Goal: Transaction & Acquisition: Purchase product/service

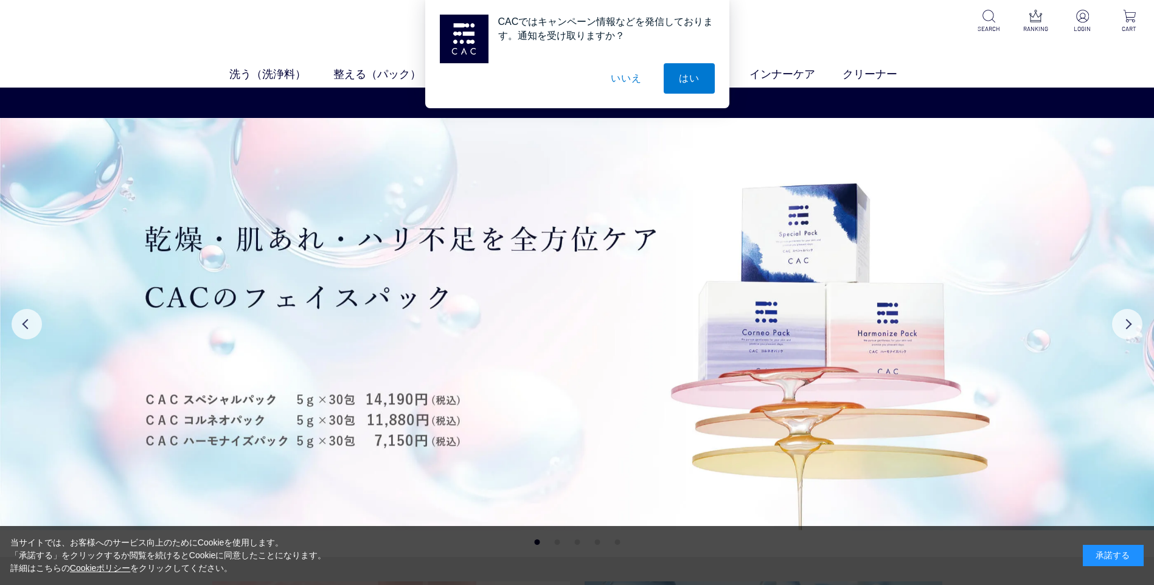
click at [632, 83] on button "いいえ" at bounding box center [626, 78] width 61 height 30
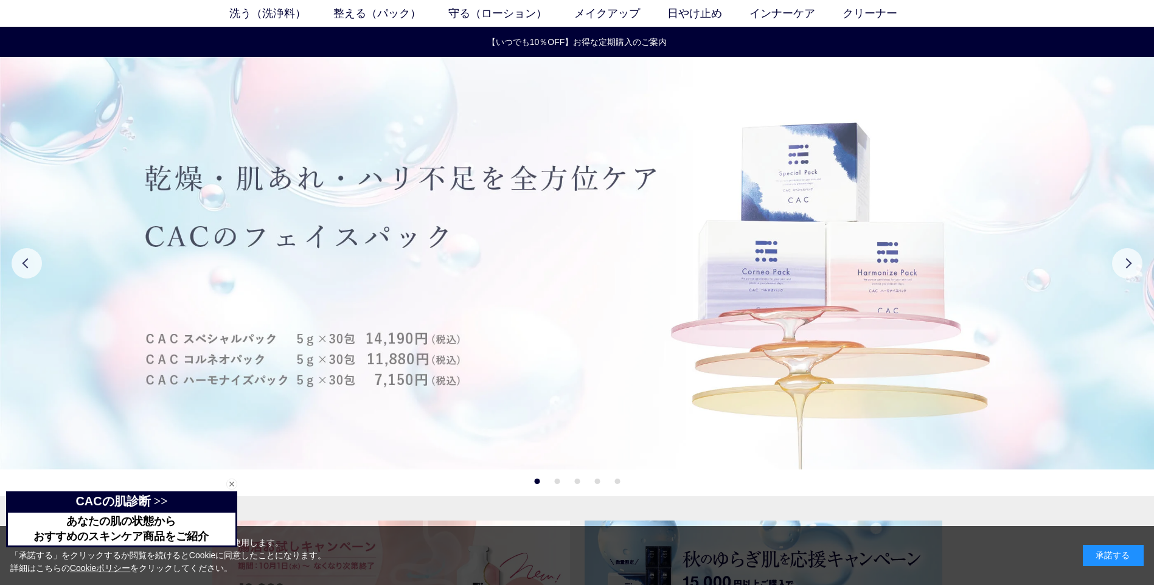
scroll to position [122, 0]
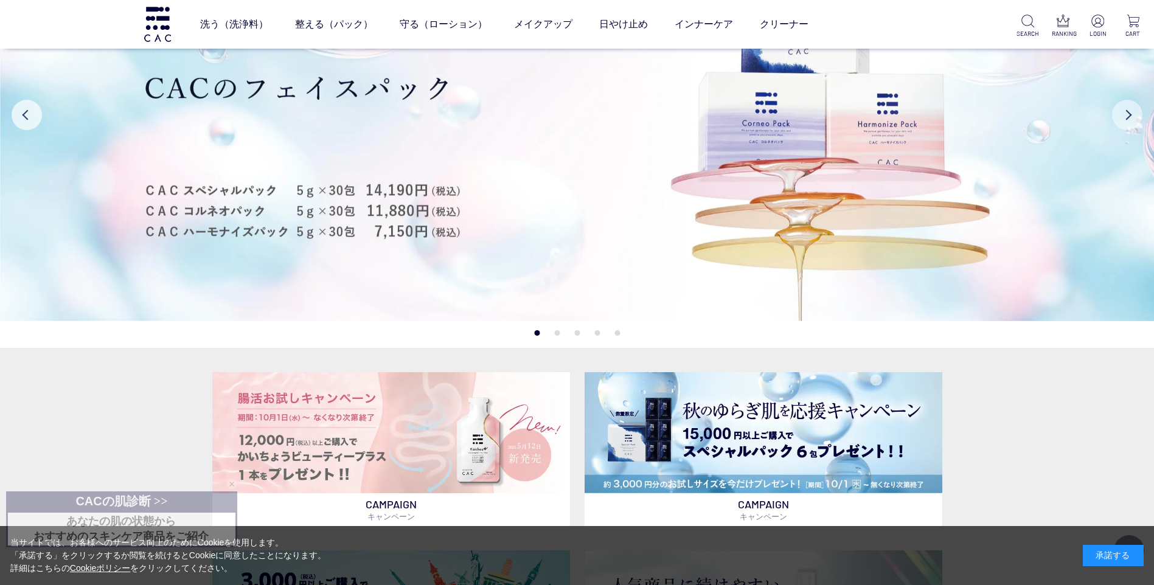
click at [1119, 112] on button "Next" at bounding box center [1127, 115] width 30 height 30
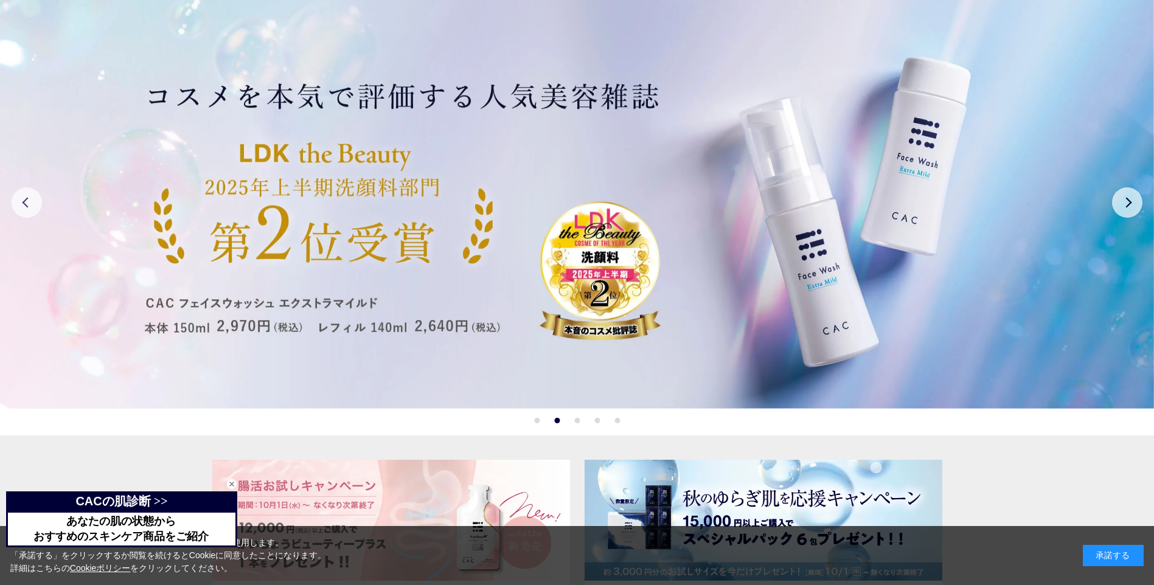
scroll to position [0, 0]
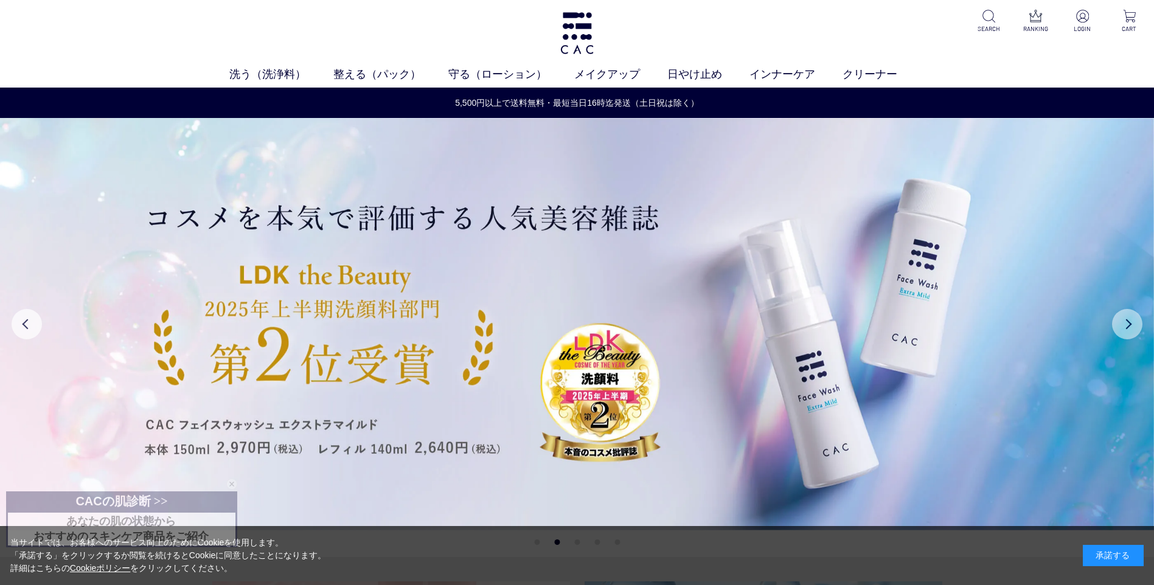
click at [1124, 322] on button "Next" at bounding box center [1127, 324] width 30 height 30
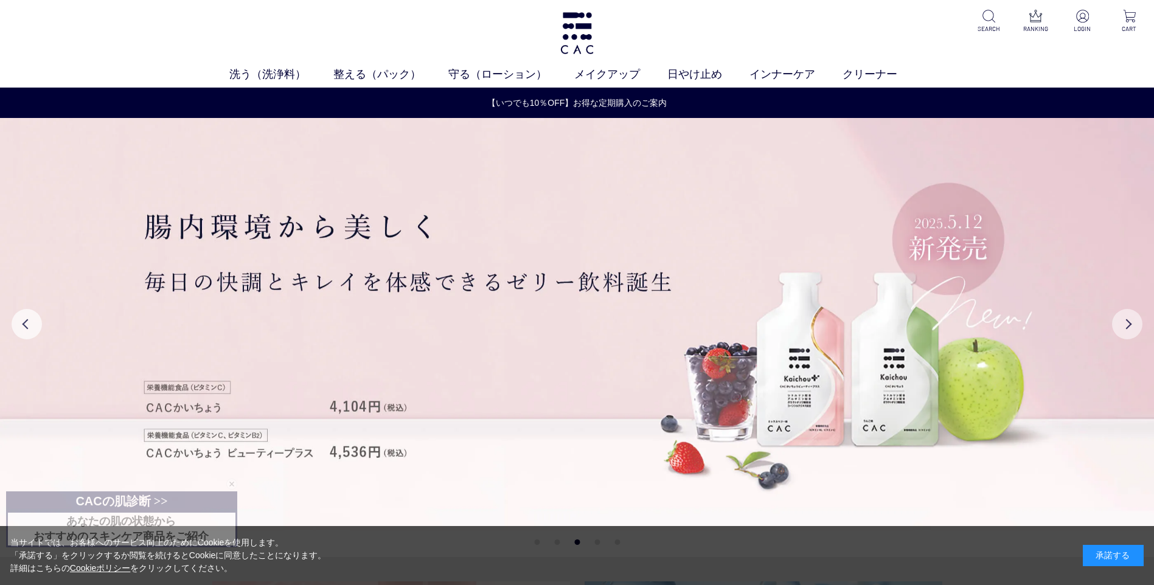
click at [1124, 322] on button "Next" at bounding box center [1127, 324] width 30 height 30
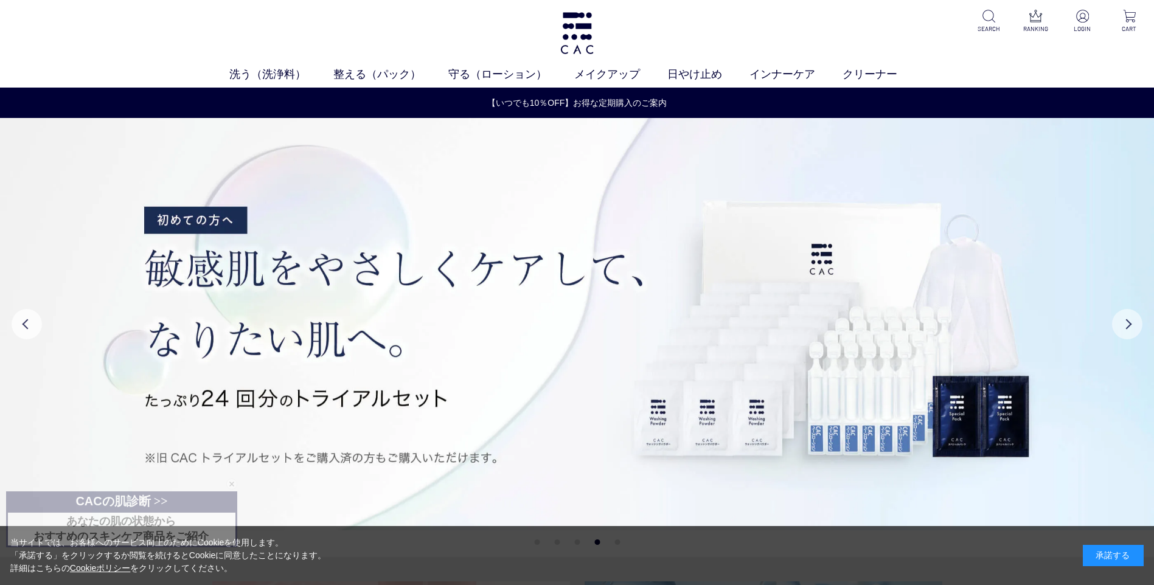
click at [1124, 322] on button "Next" at bounding box center [1127, 324] width 30 height 30
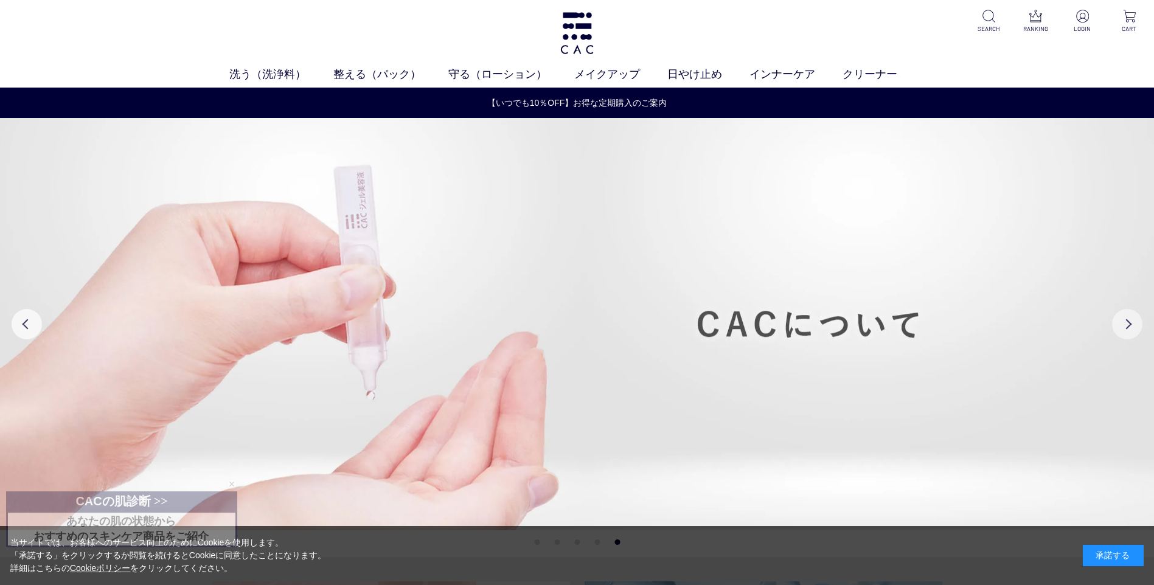
click at [1124, 322] on button "Next" at bounding box center [1127, 324] width 30 height 30
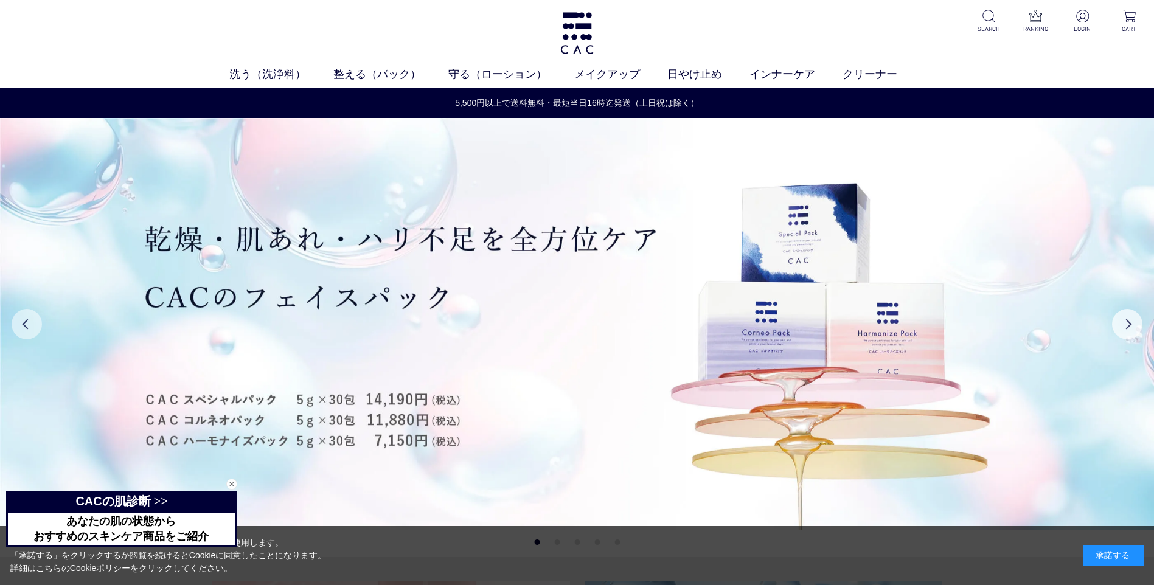
click at [24, 332] on button "Previous" at bounding box center [27, 324] width 30 height 30
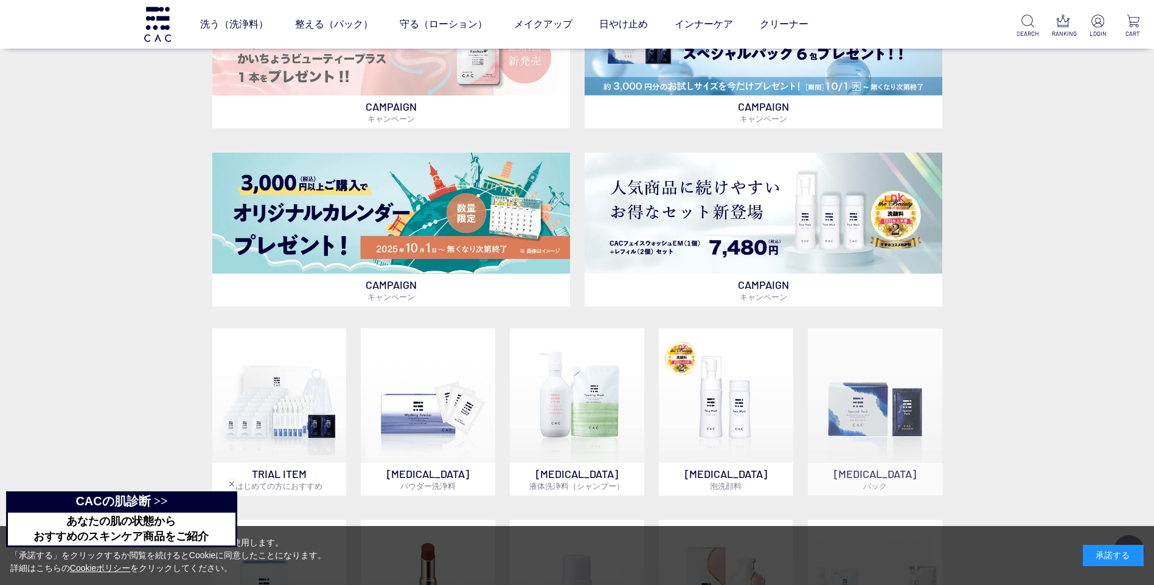
scroll to position [548, 0]
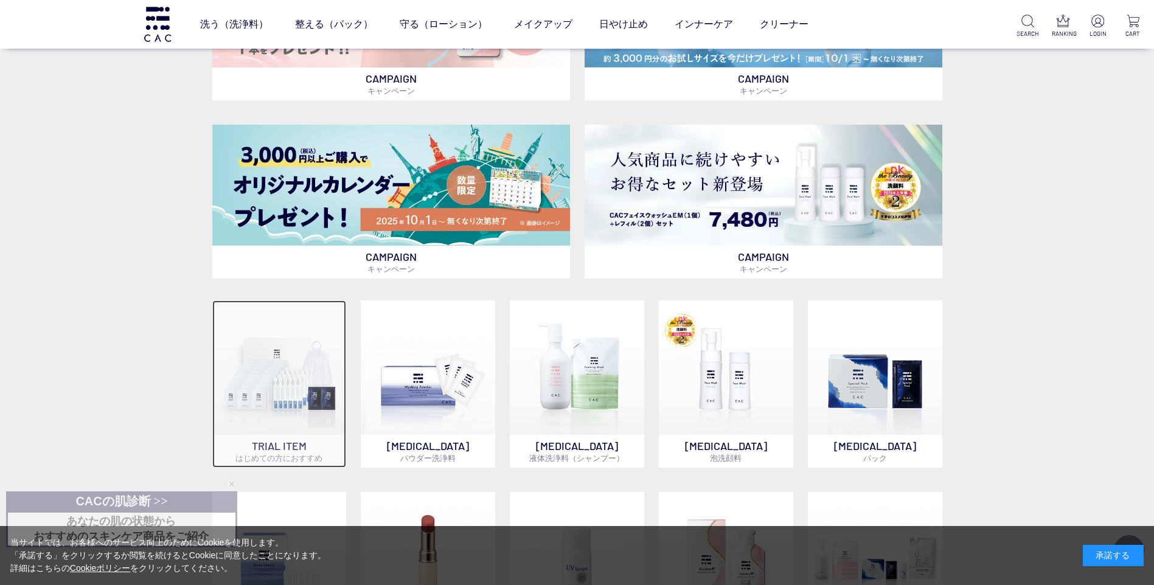
click at [290, 460] on span "はじめての方におすすめ" at bounding box center [278, 458] width 87 height 10
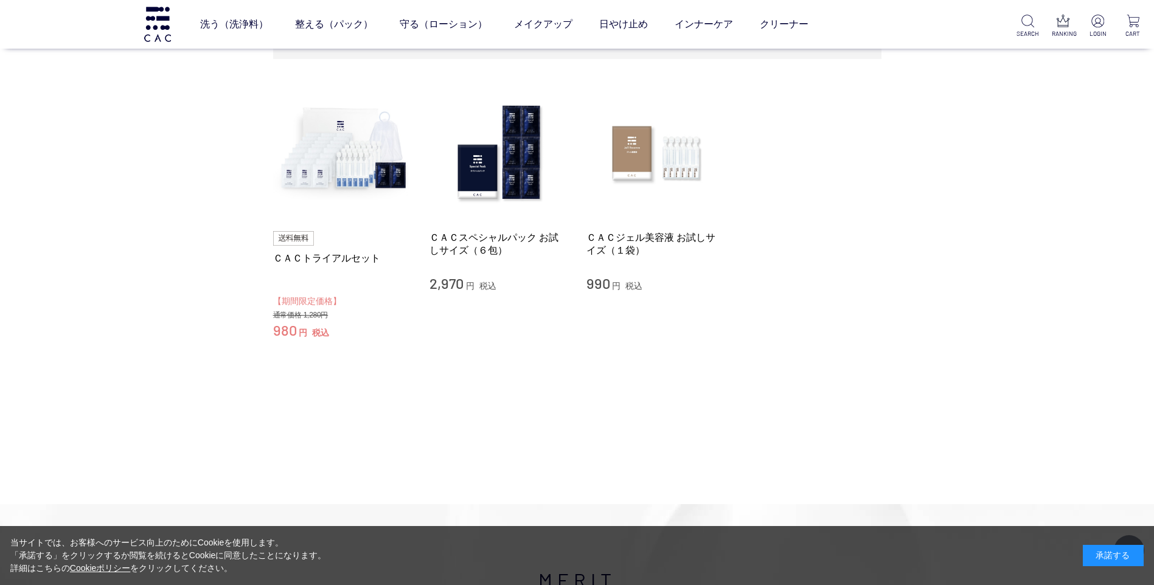
scroll to position [61, 0]
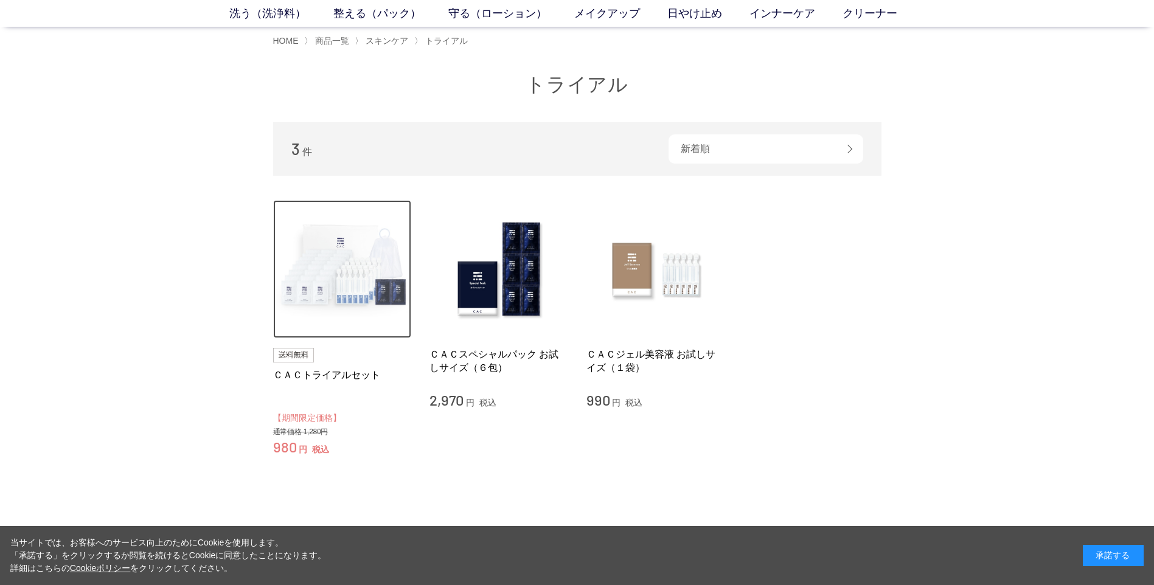
click at [362, 271] on img at bounding box center [342, 269] width 139 height 139
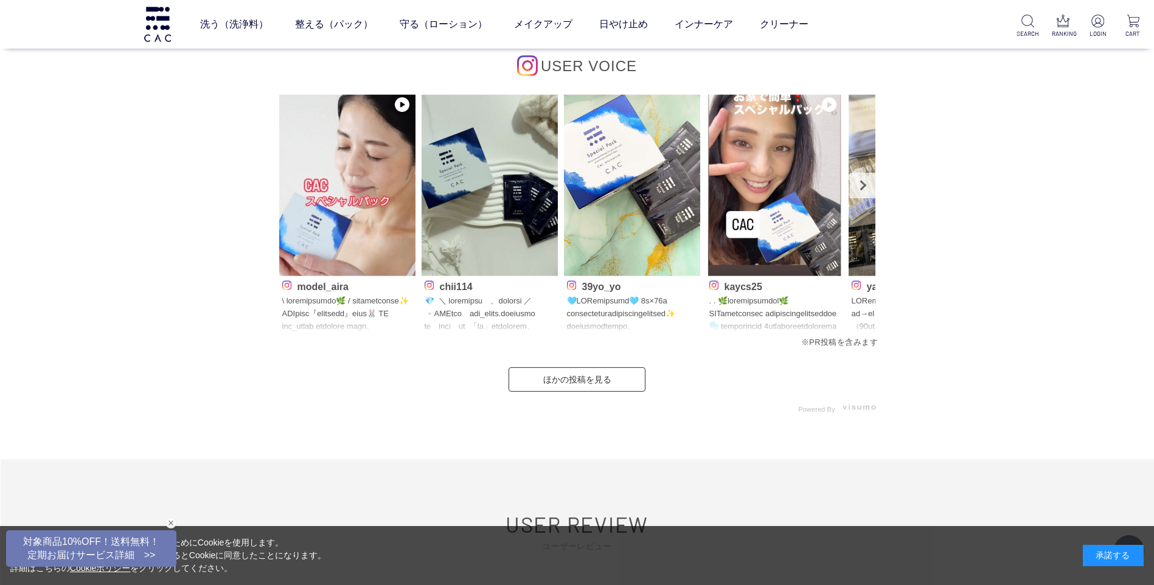
scroll to position [3711, 0]
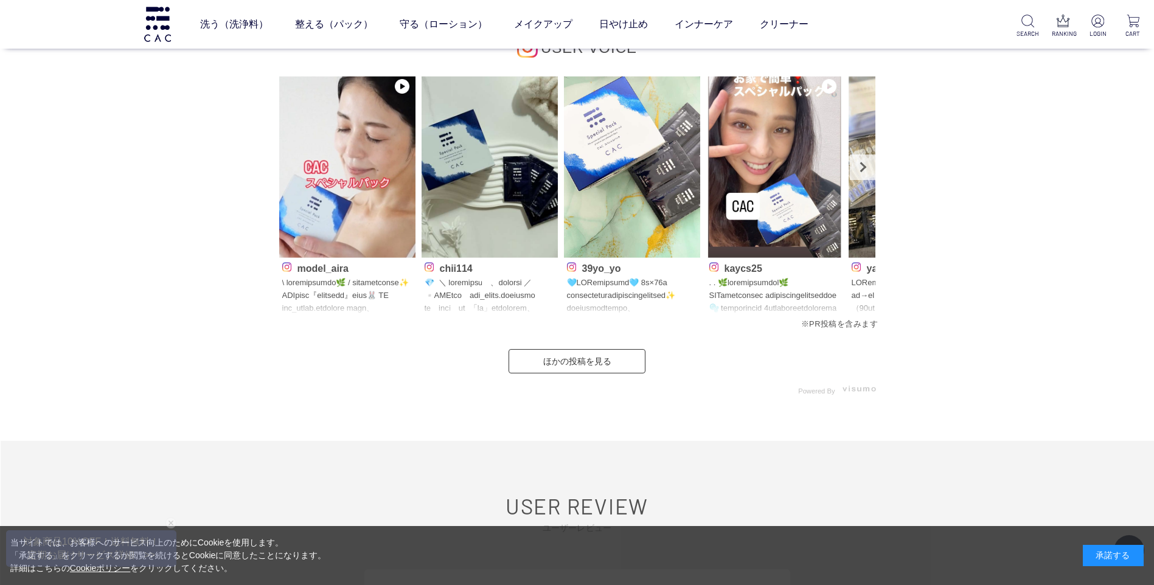
click at [507, 288] on p at bounding box center [490, 296] width 130 height 39
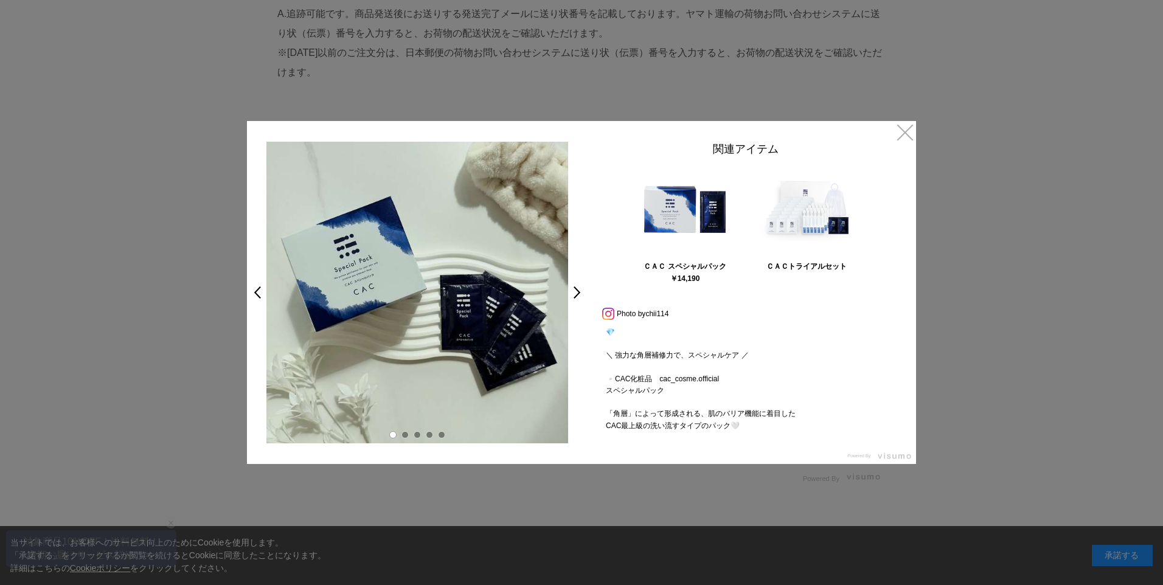
click at [915, 130] on link "×" at bounding box center [905, 132] width 22 height 22
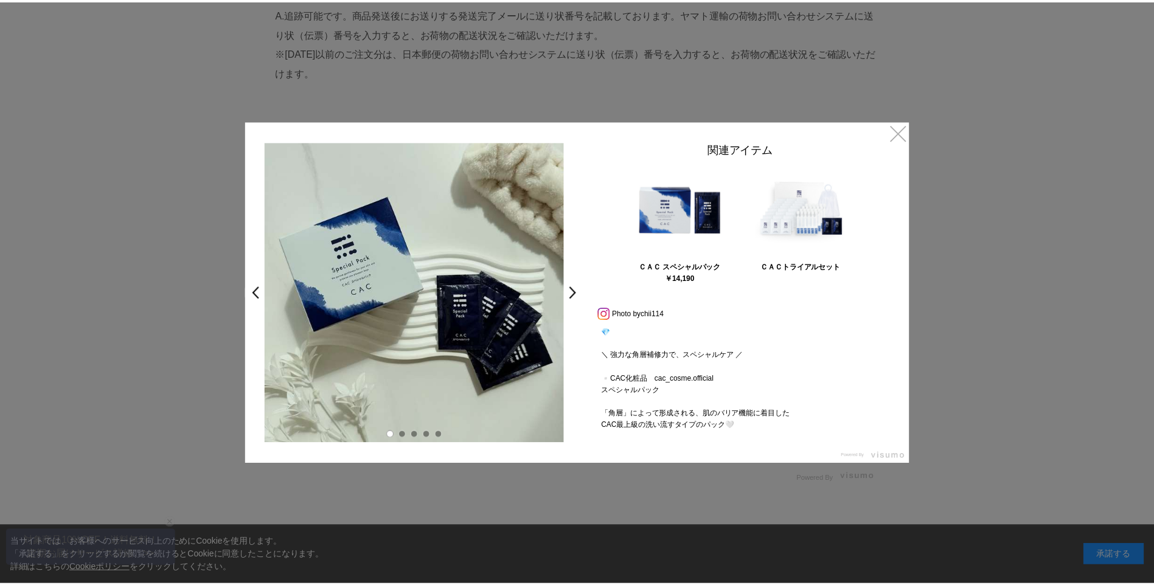
scroll to position [3711, 0]
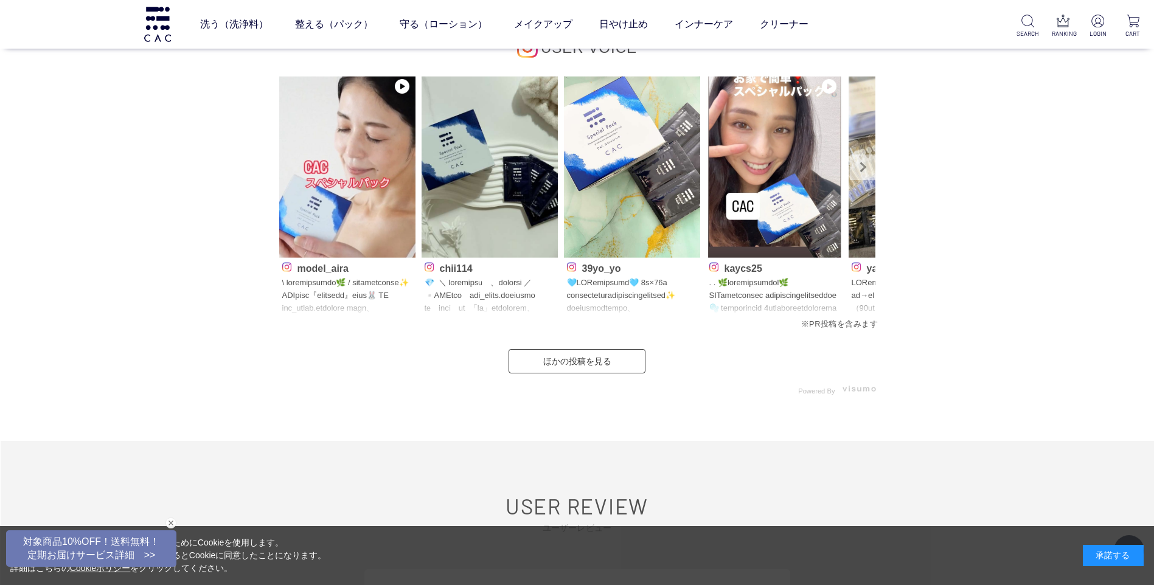
click at [860, 169] on link "Next" at bounding box center [863, 168] width 26 height 26
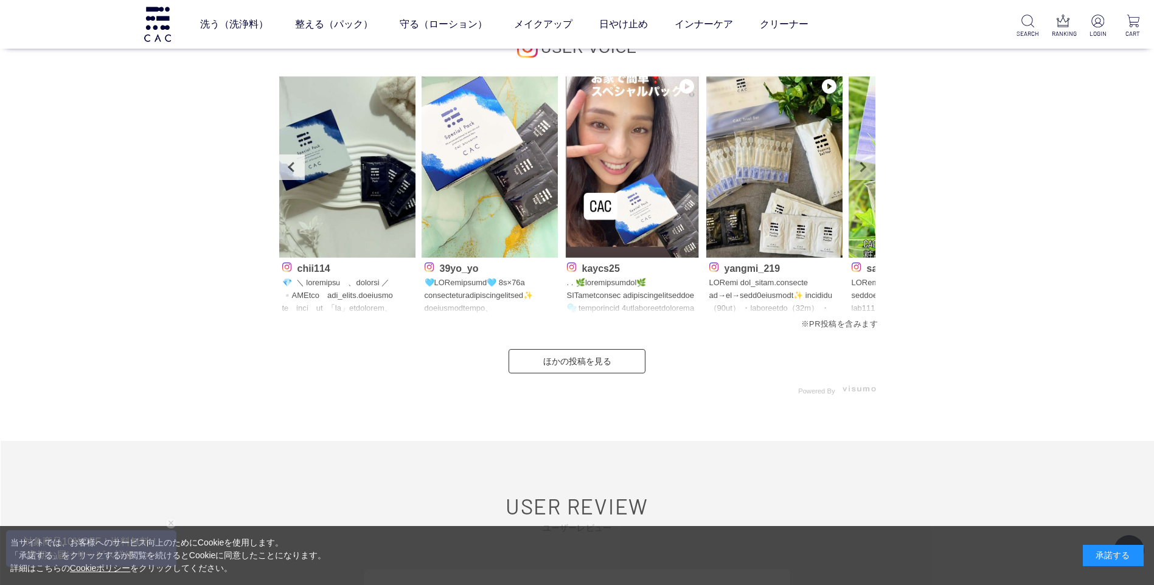
click at [863, 169] on link "Next" at bounding box center [863, 168] width 26 height 26
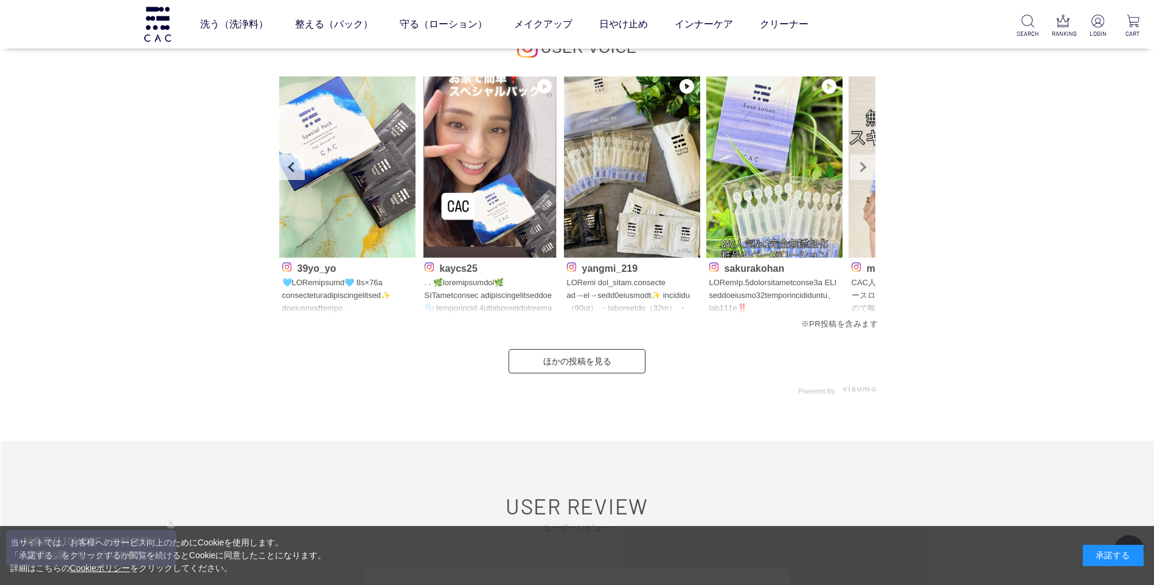
click at [863, 172] on link "Next" at bounding box center [863, 168] width 26 height 26
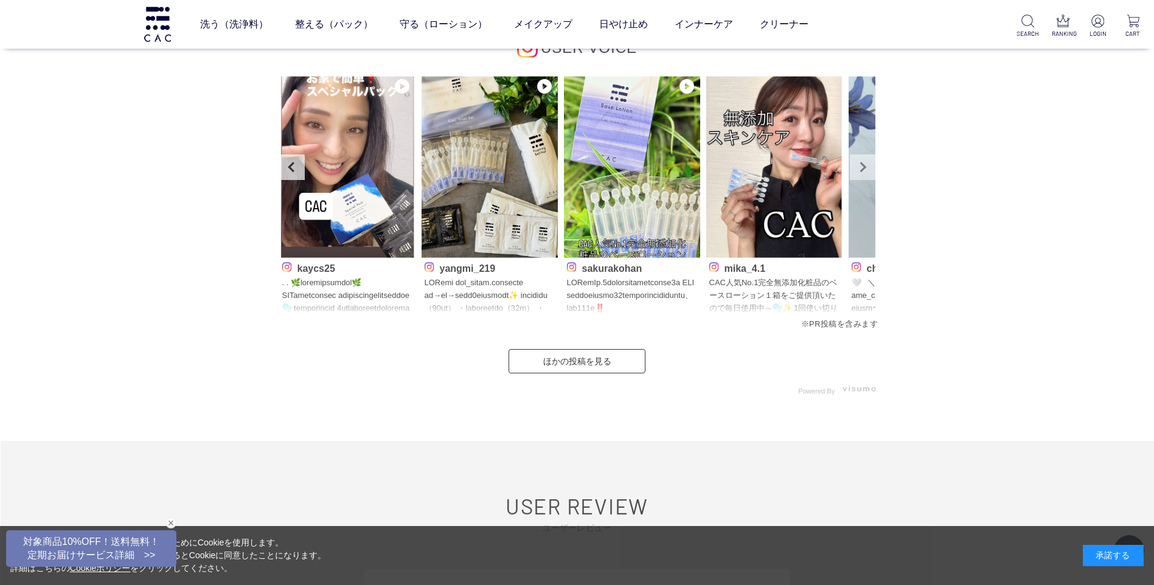
click at [852, 165] on link "Next" at bounding box center [863, 168] width 26 height 26
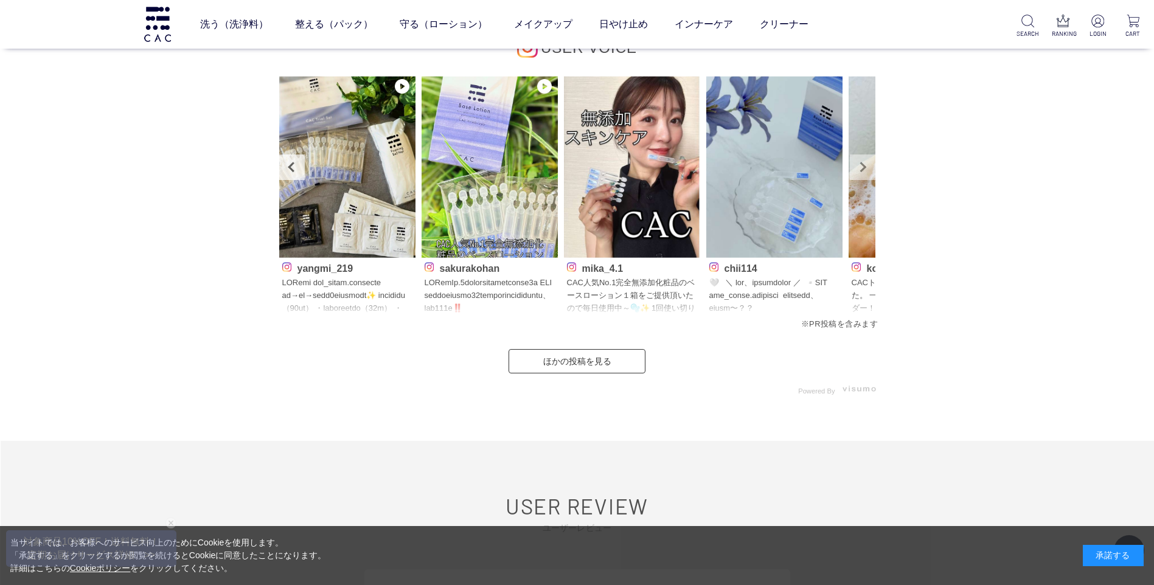
click at [863, 168] on link "Next" at bounding box center [863, 168] width 26 height 26
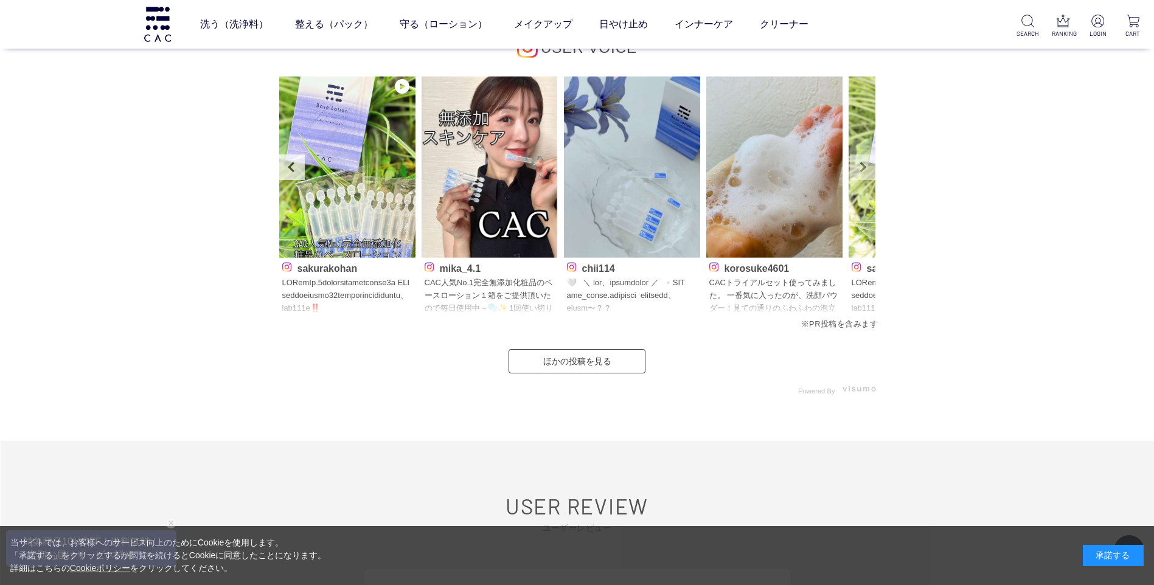
click at [862, 172] on link "Next" at bounding box center [863, 168] width 26 height 26
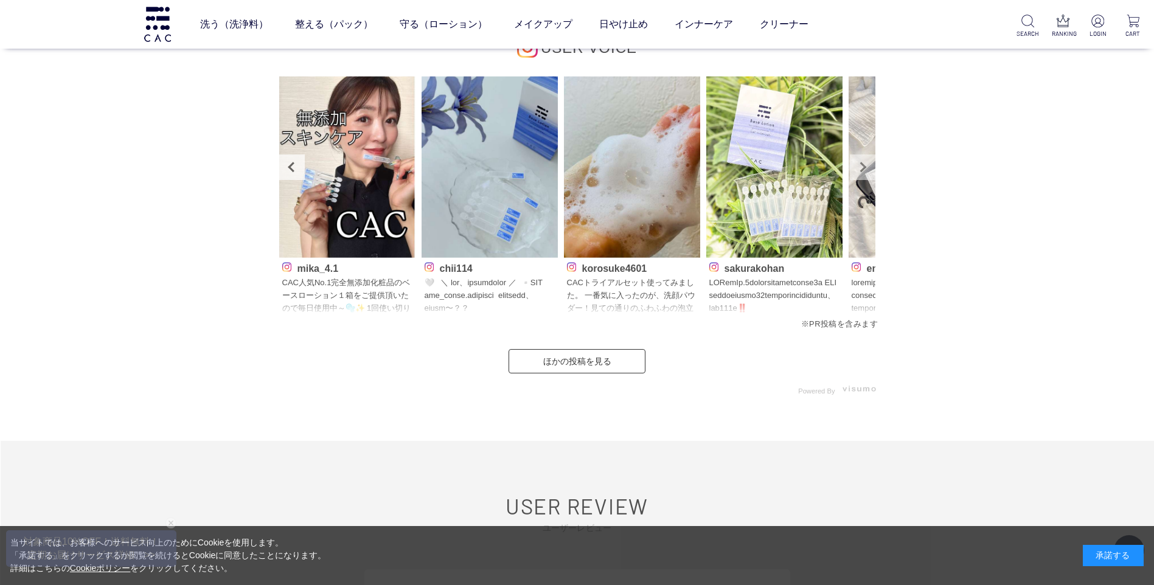
click at [862, 172] on link "Next" at bounding box center [863, 168] width 26 height 26
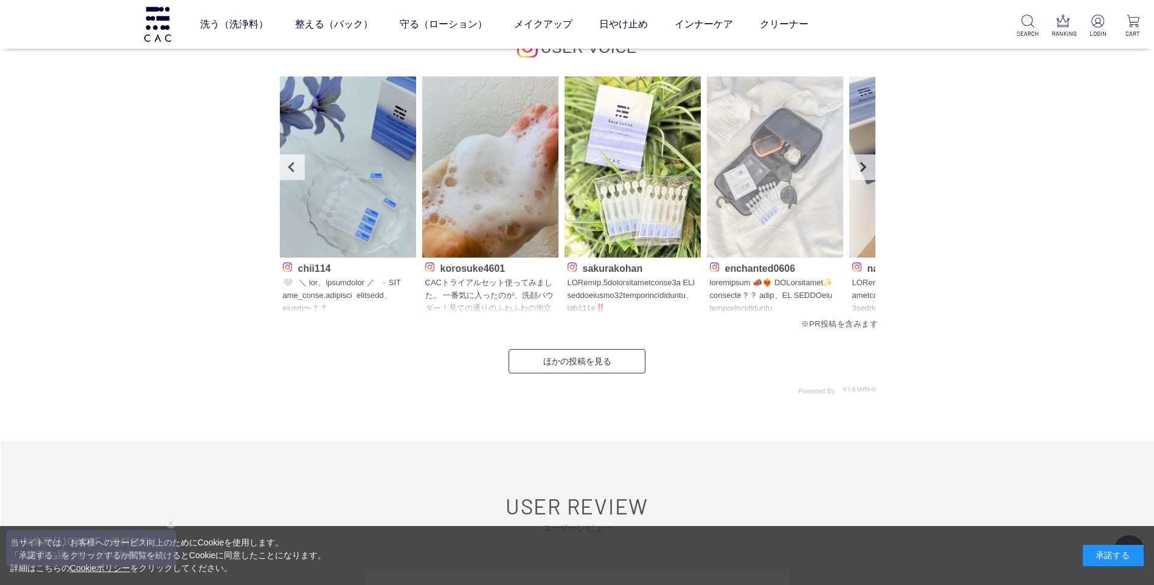
click at [802, 195] on img at bounding box center [775, 167] width 136 height 182
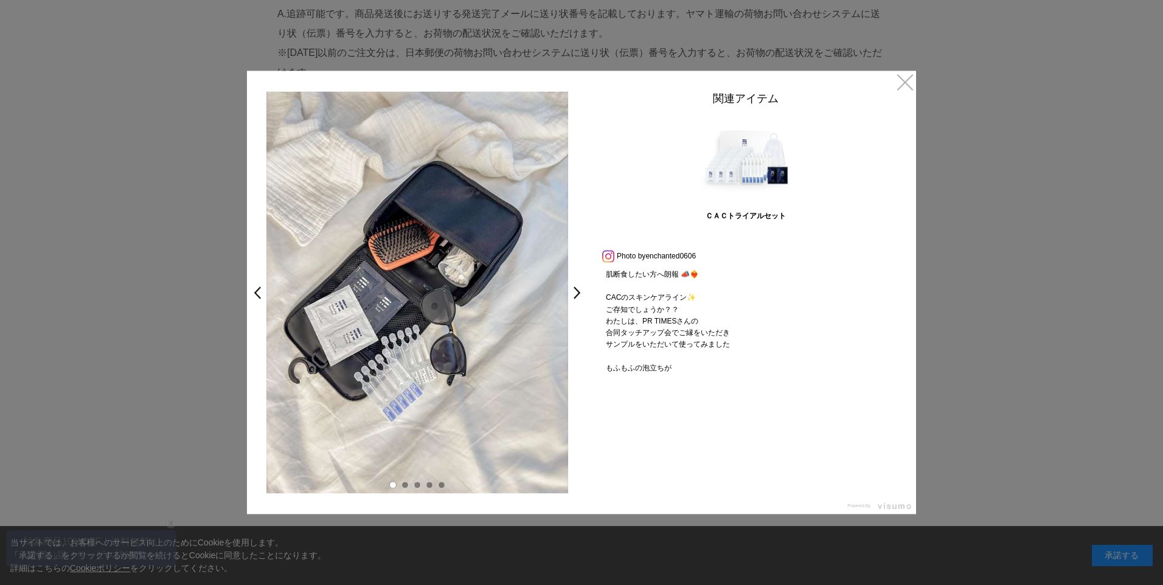
click at [900, 87] on link "×" at bounding box center [905, 82] width 22 height 22
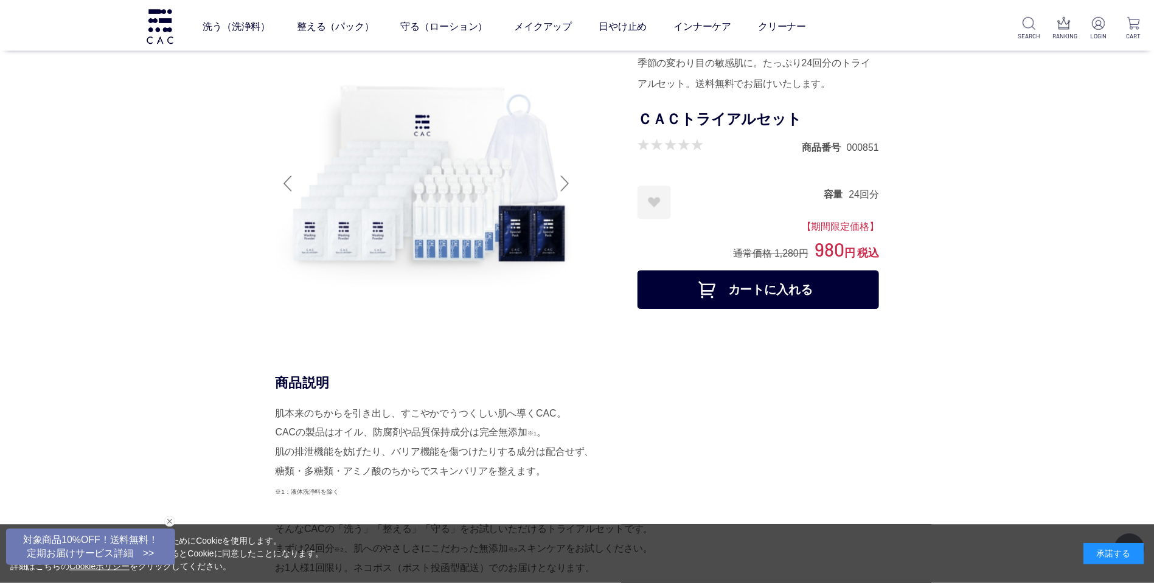
scroll to position [3711, 0]
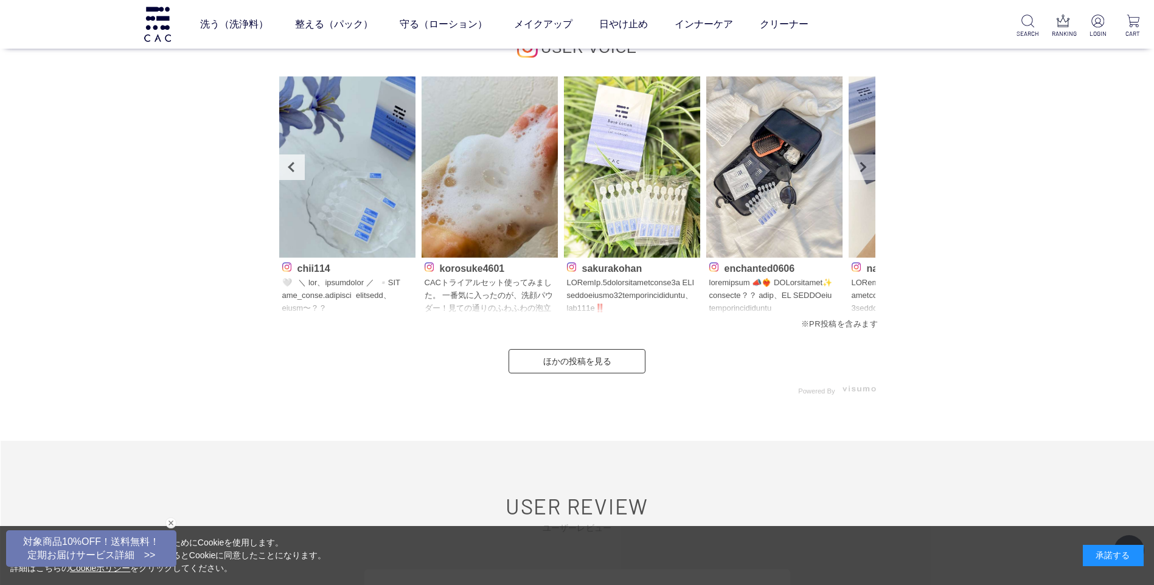
click at [867, 170] on link "Next" at bounding box center [863, 168] width 26 height 26
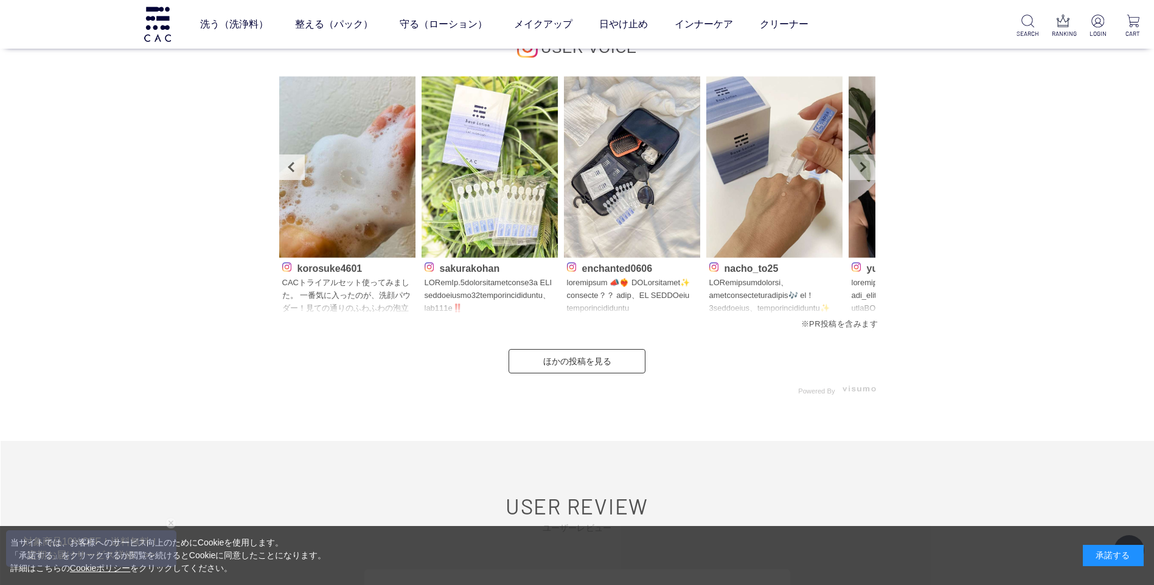
click at [867, 170] on link "Next" at bounding box center [863, 168] width 26 height 26
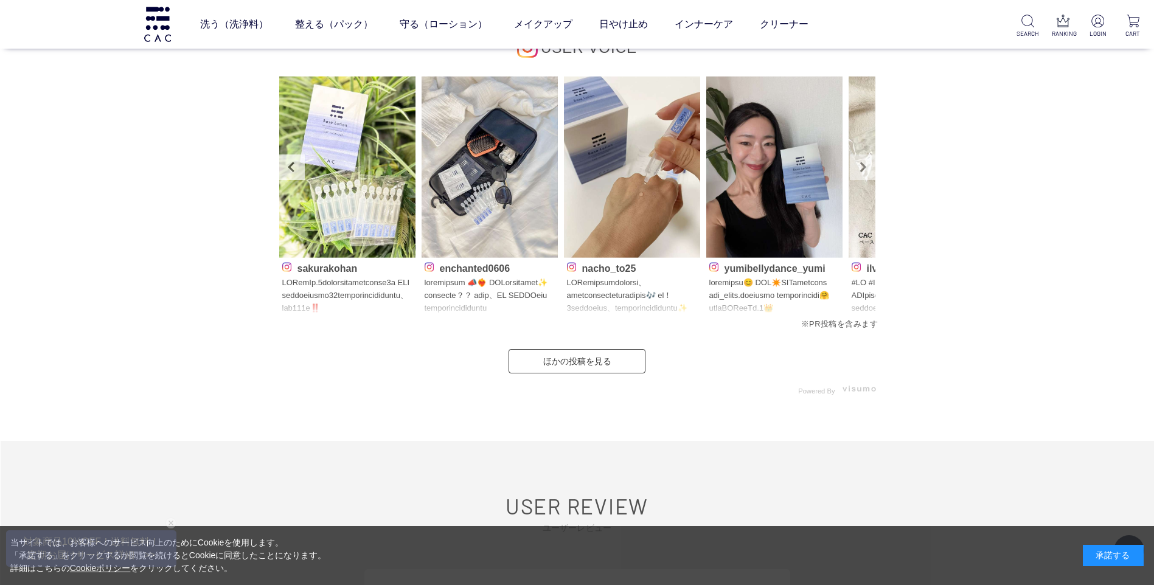
click at [867, 170] on link "Next" at bounding box center [863, 168] width 26 height 26
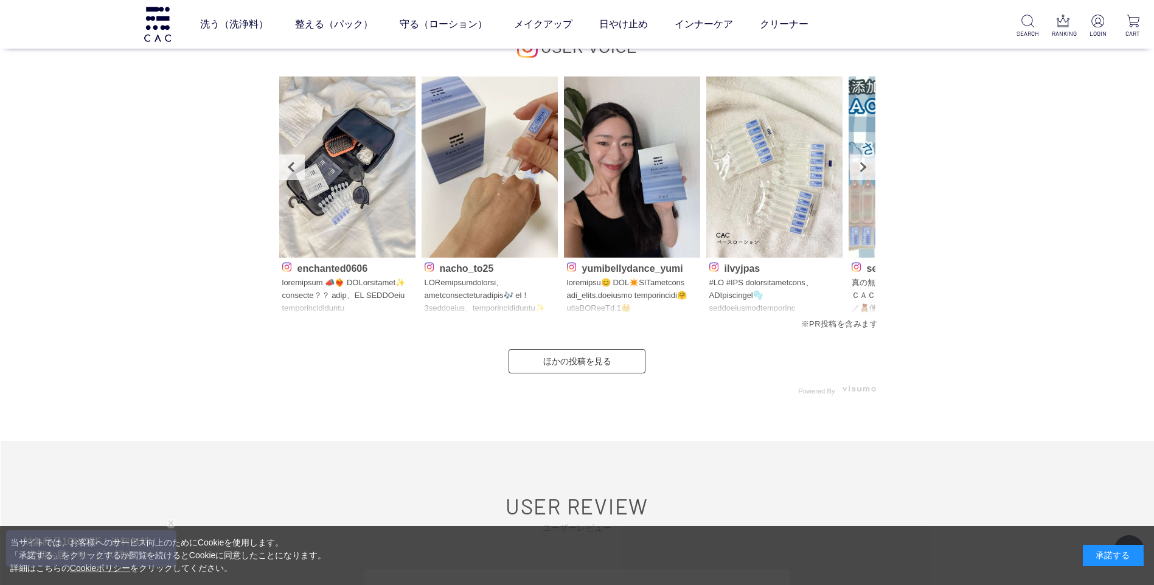
click at [769, 261] on p "ilvyjpas" at bounding box center [774, 267] width 130 height 13
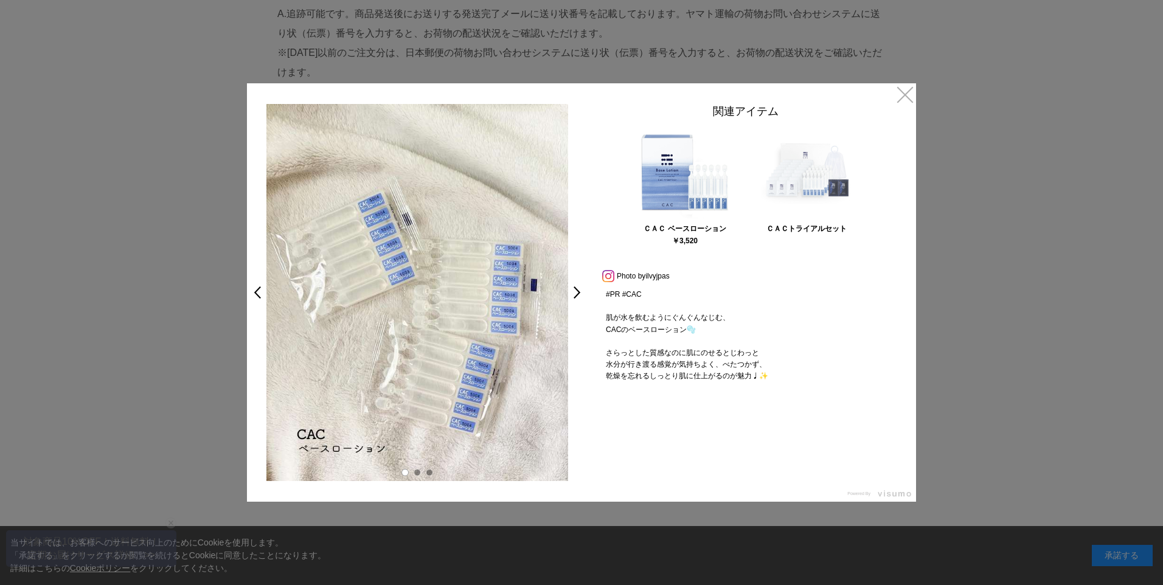
click at [810, 193] on img at bounding box center [806, 172] width 91 height 91
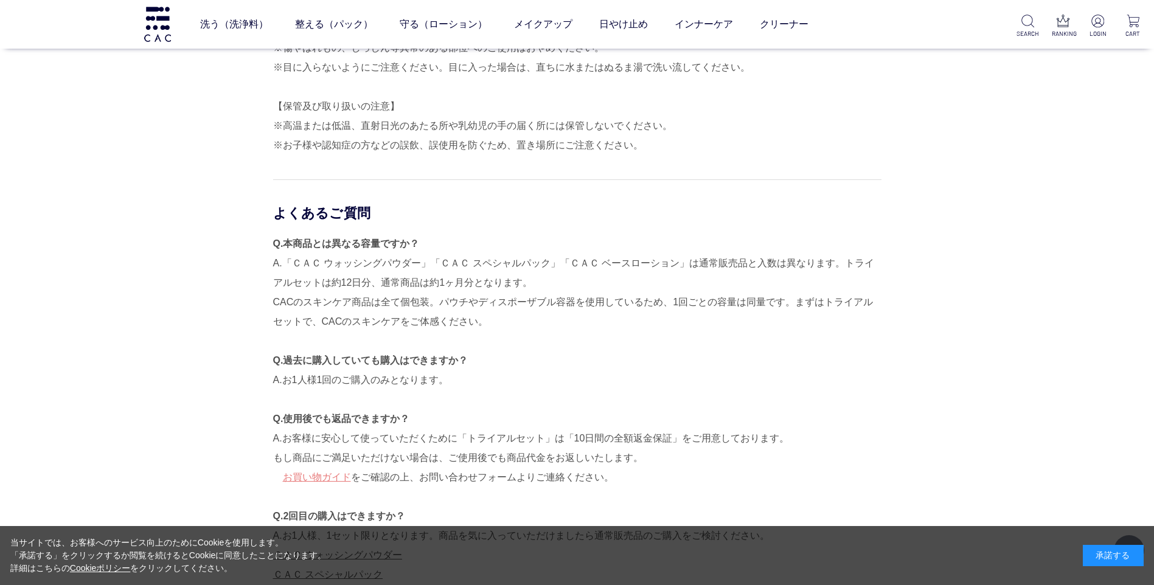
scroll to position [2920, 0]
